Goal: Task Accomplishment & Management: Use online tool/utility

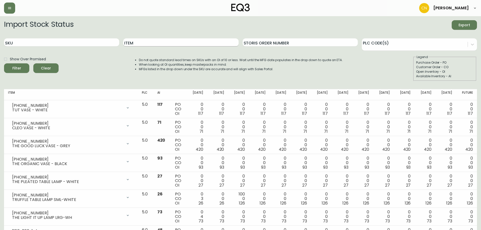
drag, startPoint x: 145, startPoint y: 42, endPoint x: 143, endPoint y: 42, distance: 2.6
click at [143, 42] on input "Item" at bounding box center [180, 42] width 115 height 8
click at [4, 63] on button "Filter" at bounding box center [16, 68] width 25 height 10
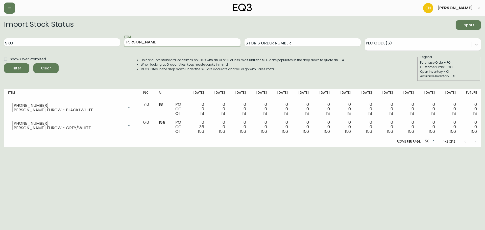
drag, startPoint x: 141, startPoint y: 42, endPoint x: 113, endPoint y: 47, distance: 28.6
click at [113, 47] on div "SKU Item [PERSON_NAME] Storis Order Number PLC Code(s)" at bounding box center [242, 42] width 477 height 16
click at [4, 63] on button "Filter" at bounding box center [16, 68] width 25 height 10
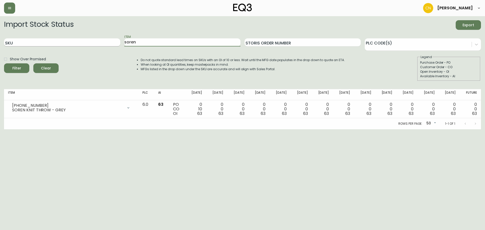
drag, startPoint x: 142, startPoint y: 41, endPoint x: 110, endPoint y: 46, distance: 33.0
click at [110, 46] on div "SKU Item soren Storis Order Number PLC Code(s)" at bounding box center [242, 42] width 477 height 16
type input "throw"
click at [4, 63] on button "Filter" at bounding box center [16, 68] width 25 height 10
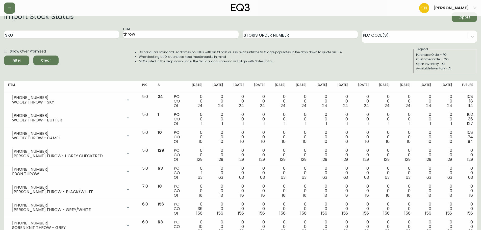
scroll to position [3, 0]
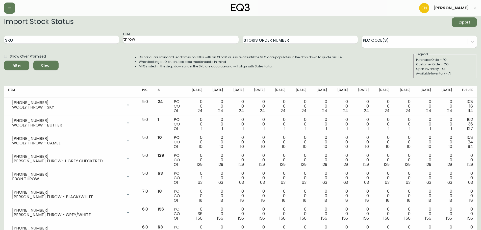
click at [379, 43] on div at bounding box center [415, 41] width 106 height 8
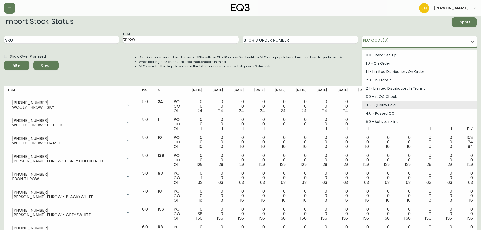
scroll to position [68, 0]
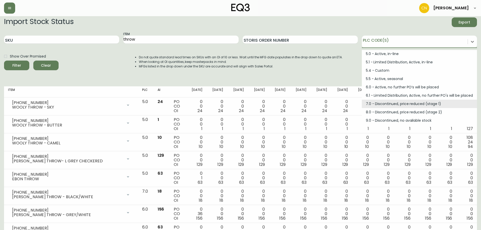
click at [376, 106] on div "7.0 - Discontinued, price reduced (stage 1)" at bounding box center [419, 104] width 115 height 8
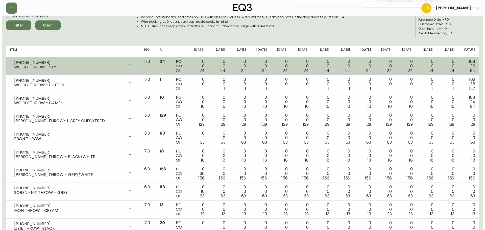
scroll to position [0, 0]
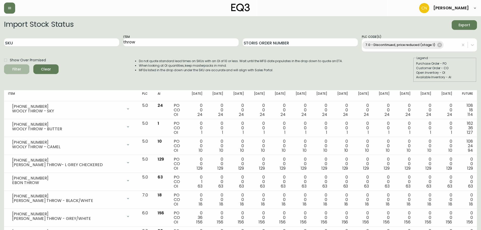
drag, startPoint x: 15, startPoint y: 69, endPoint x: 23, endPoint y: 69, distance: 7.3
click at [16, 69] on icon "submit" at bounding box center [14, 68] width 5 height 5
